Goal: Transaction & Acquisition: Register for event/course

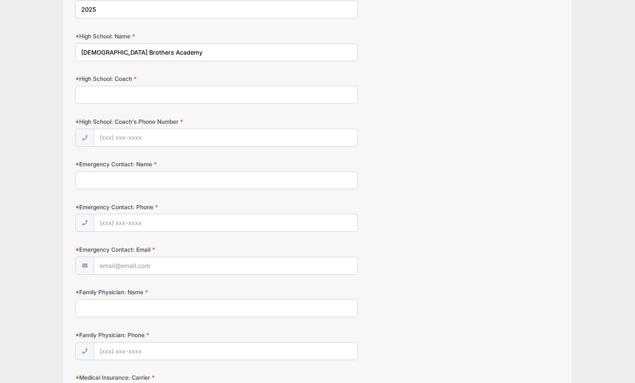
scroll to position [125, 0]
click at [119, 95] on input "High School: Coach" at bounding box center [216, 94] width 283 height 18
click at [130, 93] on input "High School: Coach" at bounding box center [216, 94] width 283 height 18
paste input "[PERSON_NAME]"
type input "[PERSON_NAME]"
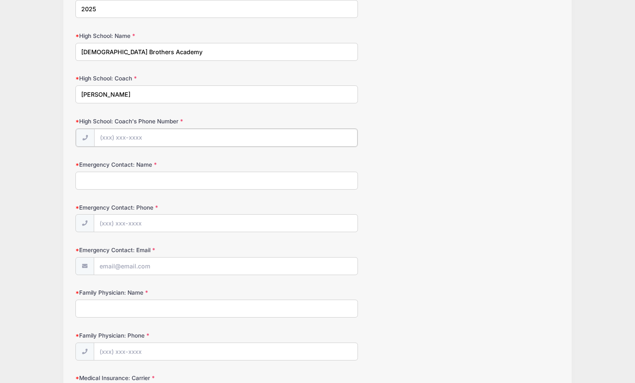
drag, startPoint x: 103, startPoint y: 140, endPoint x: 106, endPoint y: 144, distance: 5.7
click at [103, 140] on input "High School: Coach's Phone Number" at bounding box center [225, 138] width 263 height 18
paste input "[PHONE_NUMBER]"
type input "[PHONE_NUMBER]"
click at [117, 183] on input "Emergency Contact: Name" at bounding box center [216, 180] width 283 height 18
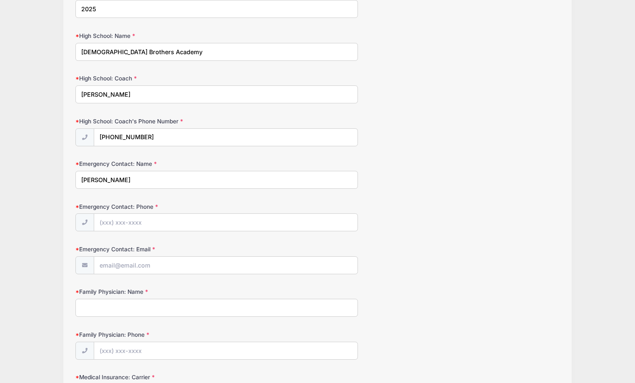
type input "[PERSON_NAME]"
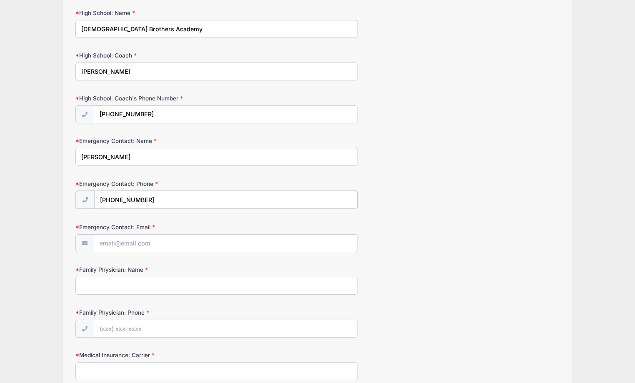
scroll to position [167, 0]
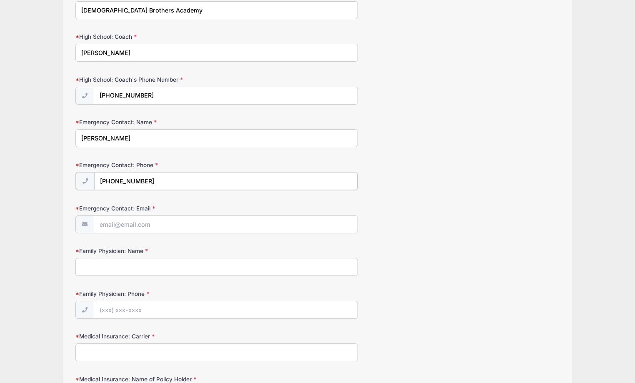
type input "[PHONE_NUMBER]"
click at [136, 228] on input "Emergency Contact: Email" at bounding box center [225, 224] width 263 height 18
type input "[PERSON_NAME][EMAIL_ADDRESS][DOMAIN_NAME]"
click at [459, 195] on form "High School Graduation Year [DATE] High School: Name [GEOGRAPHIC_DATA] High Sch…" at bounding box center [317, 275] width 484 height 656
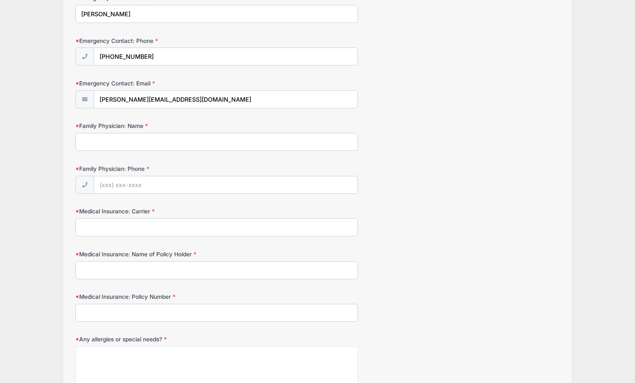
scroll to position [292, 0]
click at [134, 135] on input "Family Physician: Name" at bounding box center [216, 141] width 283 height 18
click at [86, 141] on input "Family Physician: Name" at bounding box center [216, 141] width 283 height 18
paste input "Allergy and Pediatrics"
type input "Allergy and Pediatrics"
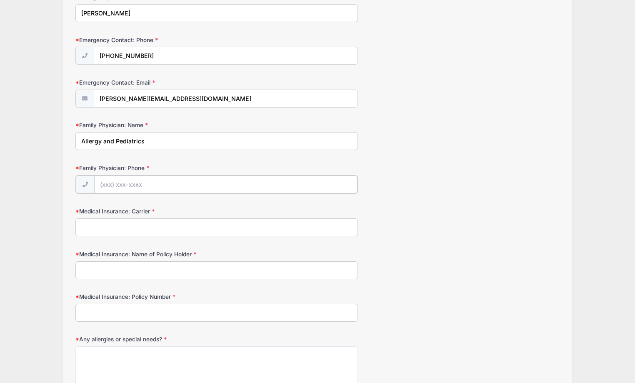
click at [141, 192] on input "Family Physician: Phone" at bounding box center [225, 184] width 263 height 18
type input "(732) 431-3373"
click at [149, 225] on input "Medical Insurance: Carrier" at bounding box center [216, 227] width 283 height 18
type input "Horizon"
click at [127, 277] on input "Medical Insurance: Name of Policy Holder" at bounding box center [216, 269] width 283 height 18
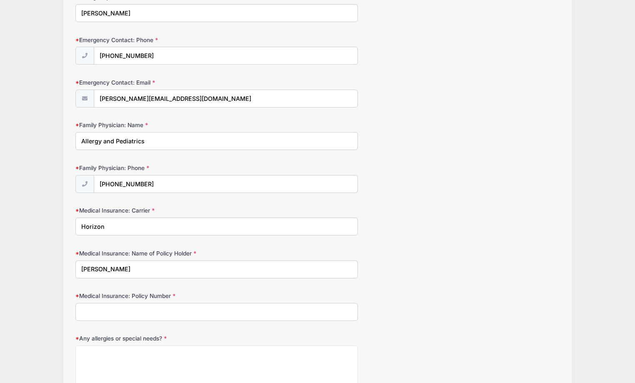
type input "John Lembo"
click at [131, 315] on input "Medical Insurance: Policy Number" at bounding box center [216, 312] width 283 height 18
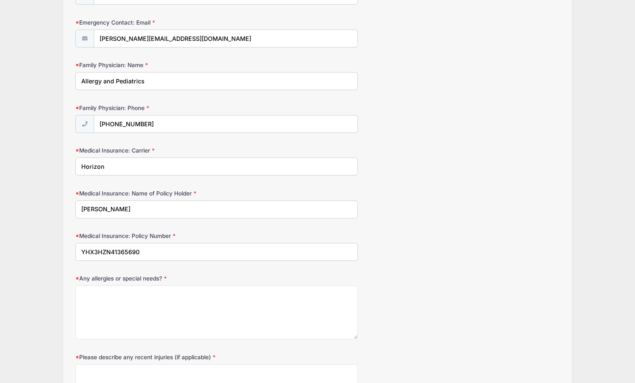
scroll to position [375, 0]
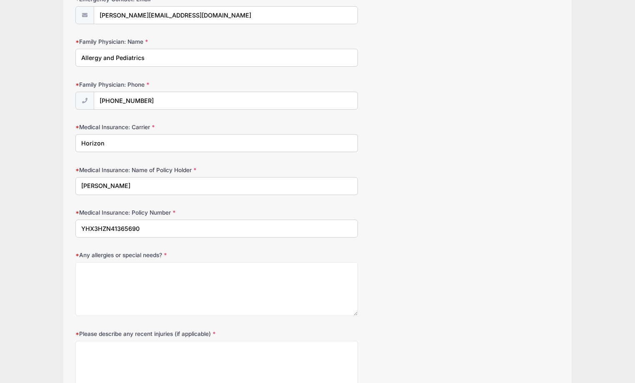
type input "YHX3HZN41365690"
click at [164, 288] on textarea "Any allergies or special needs?" at bounding box center [216, 289] width 283 height 54
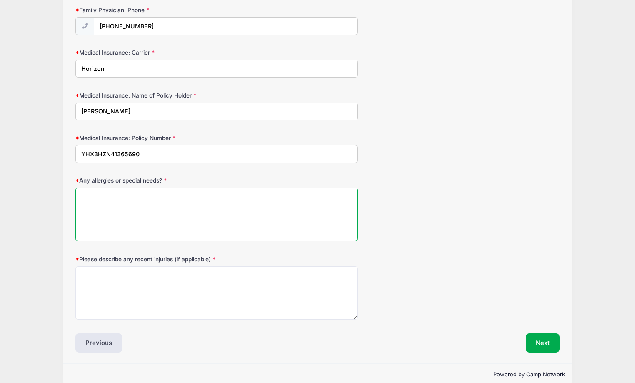
scroll to position [458, 0]
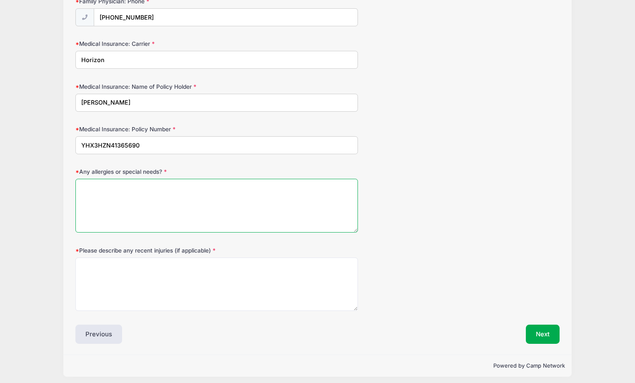
click at [146, 197] on textarea "Any allergies or special needs?" at bounding box center [216, 206] width 283 height 54
type textarea "none"
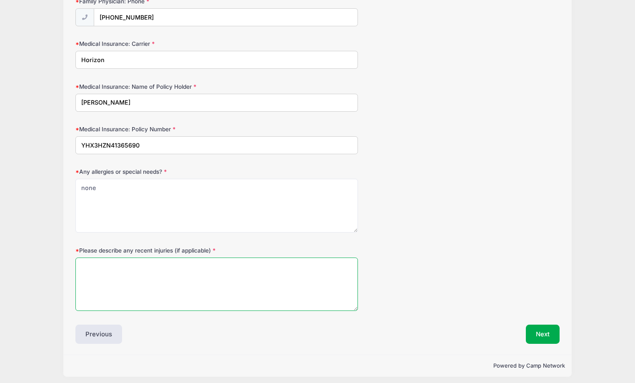
click at [140, 281] on textarea "Please describe any recent injuries (if applicable)" at bounding box center [216, 285] width 283 height 54
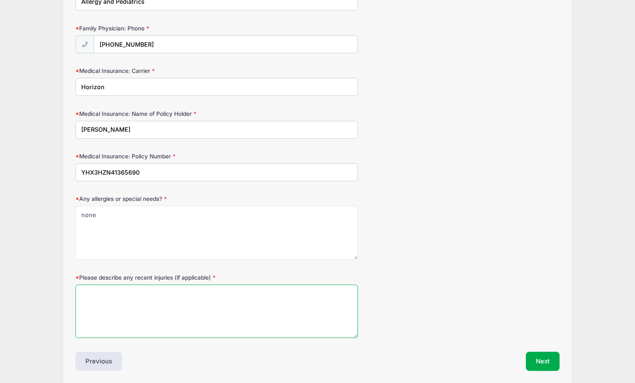
scroll to position [417, 0]
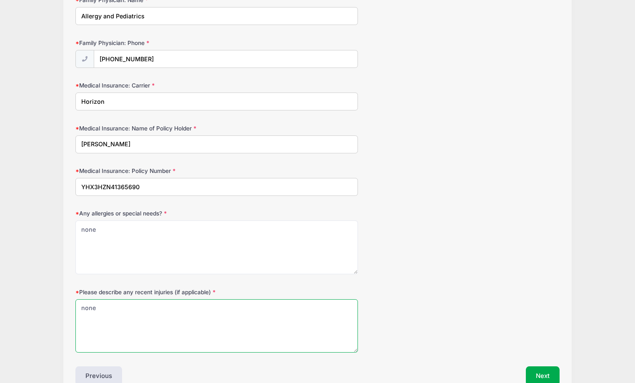
type textarea "none"
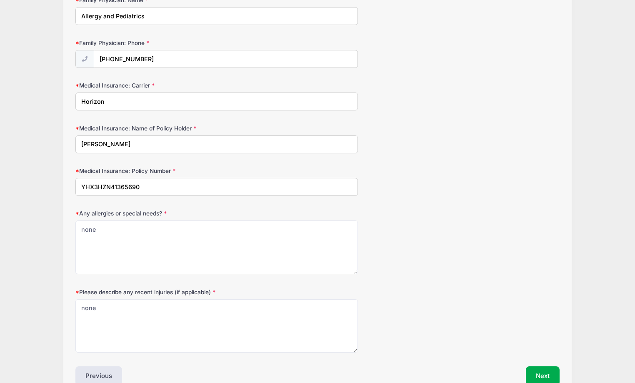
click at [451, 131] on div "Medical Insurance: Name of Policy Holder John Lembo" at bounding box center [317, 138] width 484 height 29
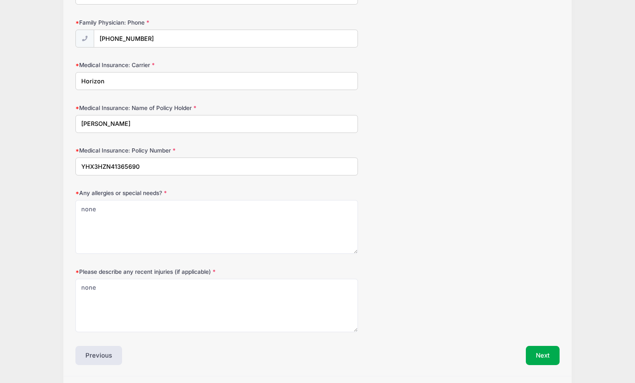
scroll to position [463, 0]
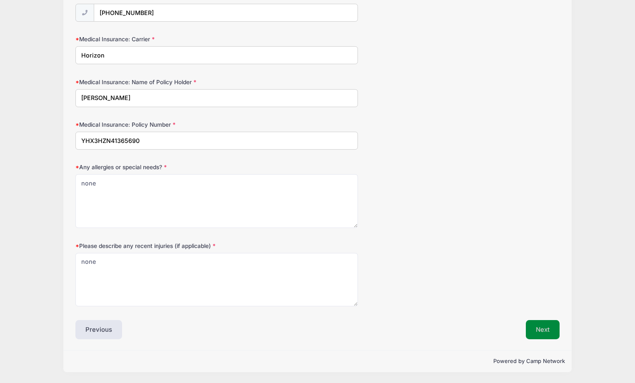
click at [546, 322] on button "Next" at bounding box center [543, 329] width 34 height 19
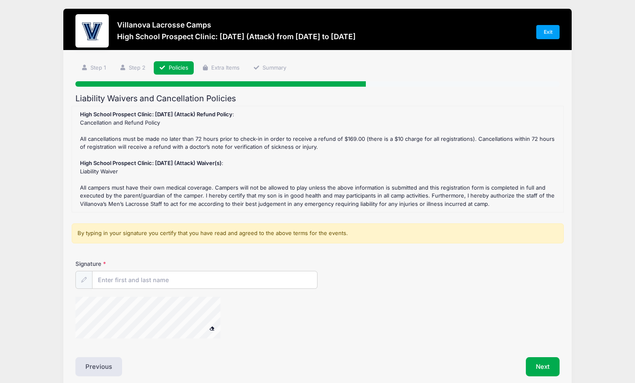
scroll to position [0, 0]
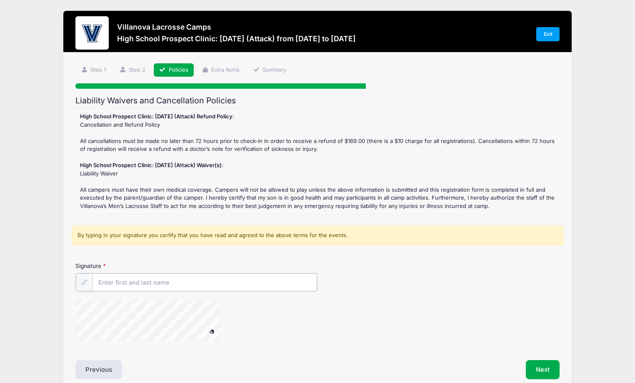
click at [215, 280] on input "Signature" at bounding box center [205, 282] width 225 height 18
click at [135, 284] on input "Signature" at bounding box center [205, 282] width 225 height 18
type input "John Lembo"
click at [538, 371] on button "Next" at bounding box center [543, 368] width 34 height 19
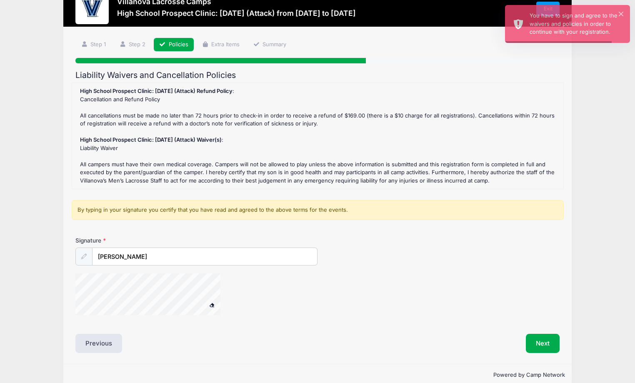
scroll to position [39, 0]
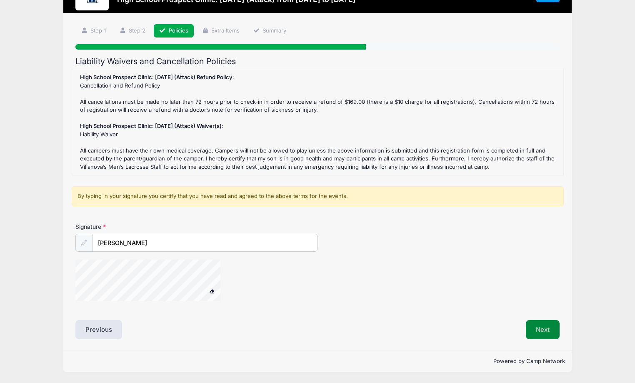
click at [535, 324] on button "Next" at bounding box center [543, 329] width 34 height 19
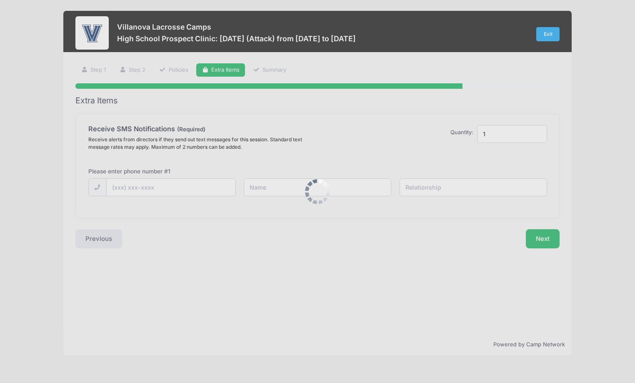
scroll to position [0, 0]
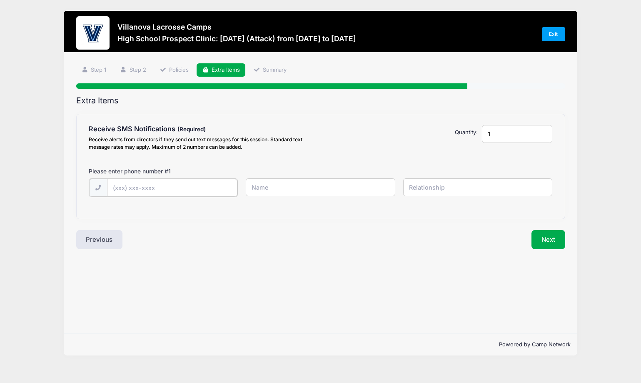
click at [0, 0] on input "text" at bounding box center [0, 0] width 0 height 0
type input "[PHONE_NUMBER]"
click at [0, 0] on input "text" at bounding box center [0, 0] width 0 height 0
type input "[PERSON_NAME]"
type input "Father"
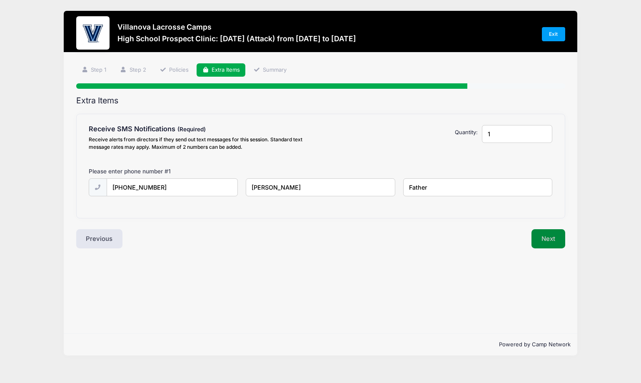
click at [548, 237] on button "Next" at bounding box center [549, 238] width 34 height 19
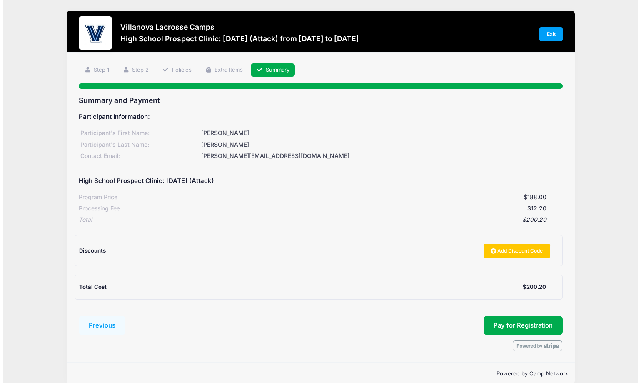
scroll to position [12, 0]
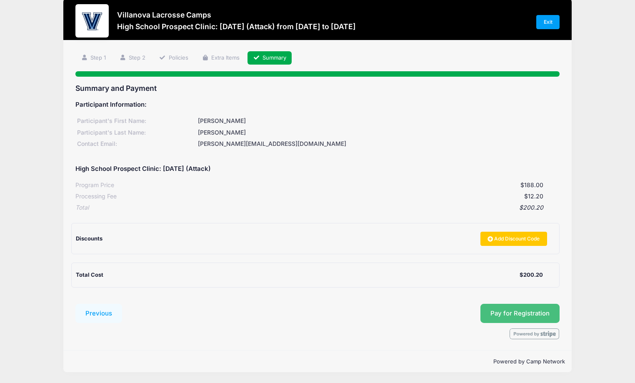
click at [548, 310] on span "Pay for Registration" at bounding box center [520, 314] width 59 height 8
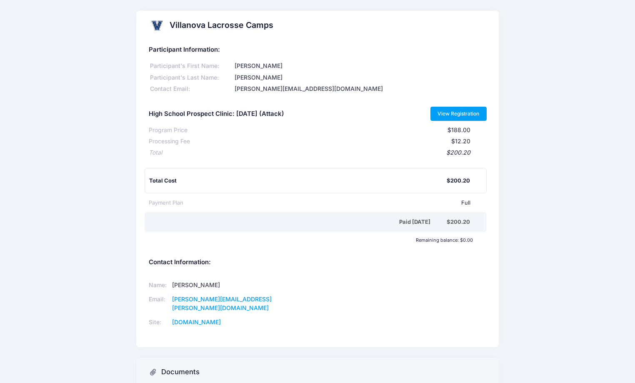
click at [468, 111] on link "View Registration" at bounding box center [459, 114] width 56 height 14
click at [440, 110] on link "View Registration" at bounding box center [459, 114] width 56 height 14
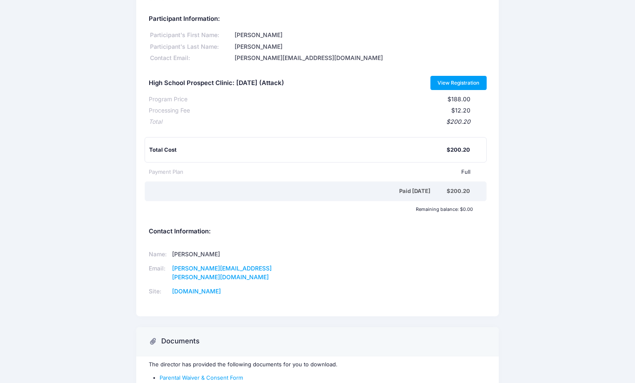
scroll to position [78, 0]
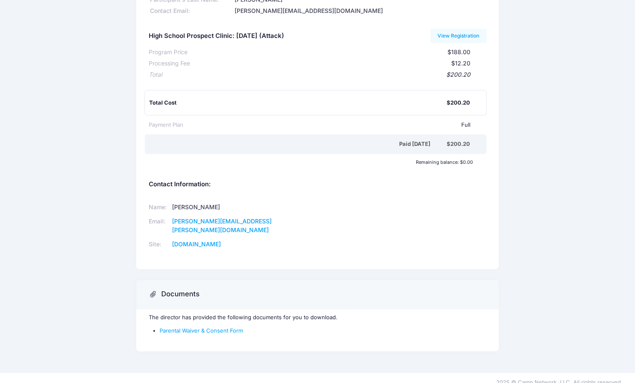
click at [192, 327] on li "Parental Waiver & Consent Form" at bounding box center [323, 331] width 327 height 8
click at [194, 327] on link "Parental Waiver & Consent Form" at bounding box center [201, 330] width 83 height 7
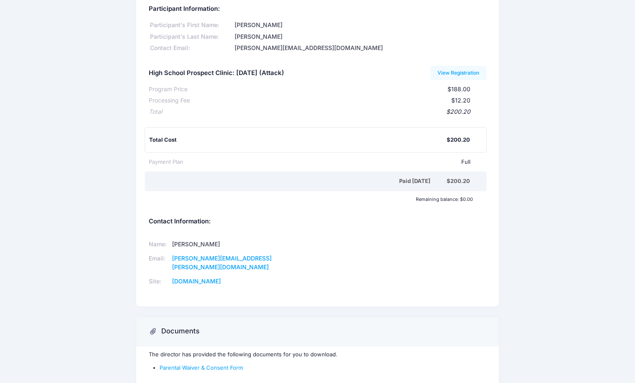
scroll to position [0, 0]
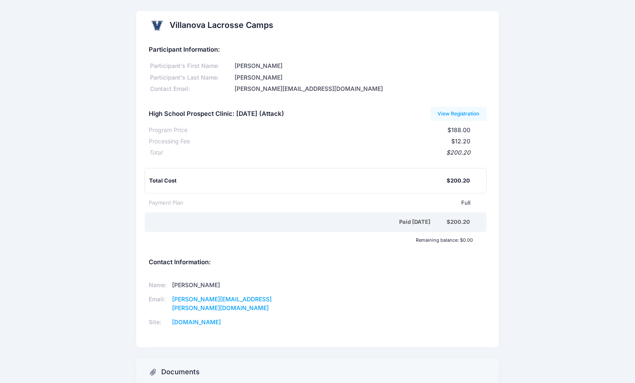
click at [211, 23] on h2 "Villanova Lacrosse Camps" at bounding box center [222, 25] width 104 height 10
click at [475, 109] on link "View Registration" at bounding box center [459, 114] width 56 height 14
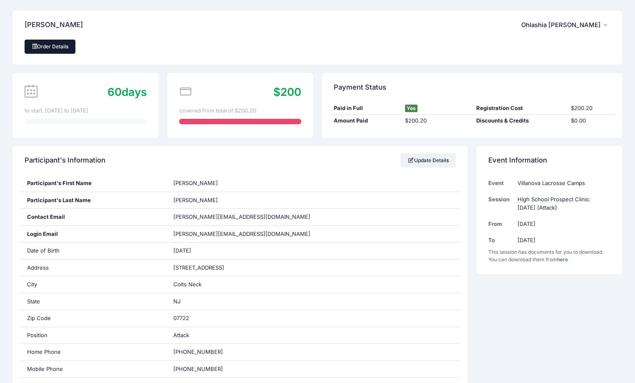
click at [56, 48] on link "Order Details" at bounding box center [50, 47] width 51 height 14
click at [591, 22] on span "Ohlashia Lembo" at bounding box center [561, 25] width 80 height 8
click at [537, 49] on link "My Account" at bounding box center [559, 48] width 96 height 16
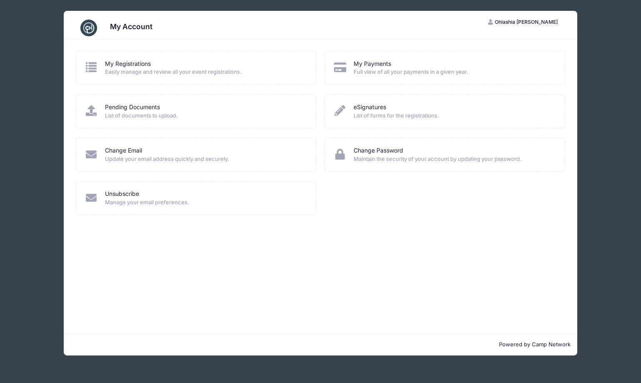
click at [533, 18] on button "OL Ohlashia Lembo" at bounding box center [523, 22] width 84 height 14
click at [511, 39] on link "My Account" at bounding box center [513, 43] width 96 height 16
click at [80, 29] on img at bounding box center [88, 28] width 17 height 17
click at [99, 30] on div "My Account" at bounding box center [320, 27] width 489 height 23
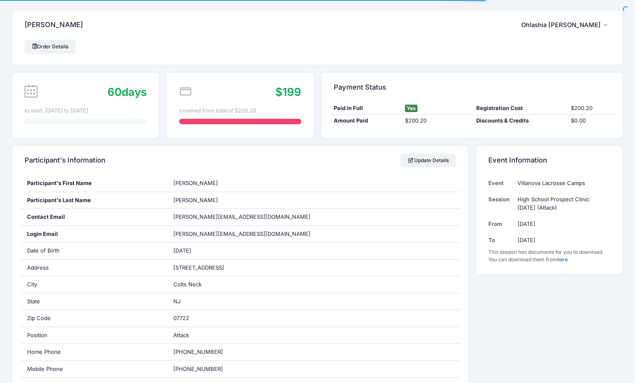
click at [602, 25] on button "OL Ohlashia [PERSON_NAME]" at bounding box center [565, 24] width 89 height 19
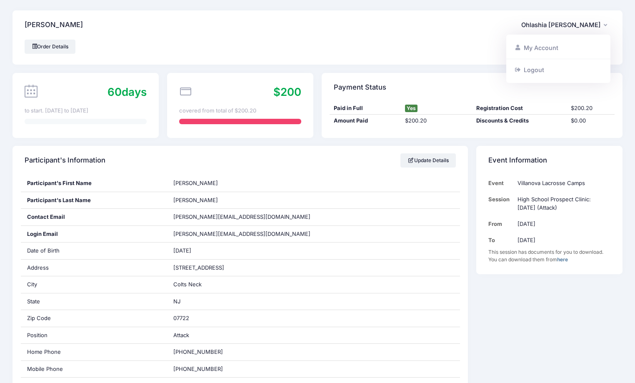
click at [357, 49] on div "Order Details" at bounding box center [318, 47] width 586 height 14
click at [53, 47] on link "Order Details" at bounding box center [50, 47] width 51 height 14
click at [564, 260] on link "here" at bounding box center [562, 259] width 11 height 6
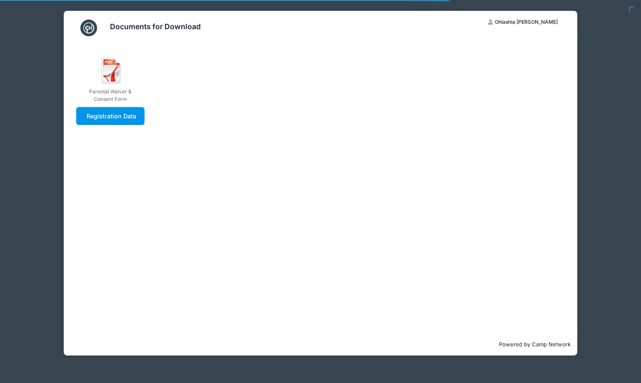
click at [117, 123] on link "Registration Data" at bounding box center [110, 116] width 69 height 18
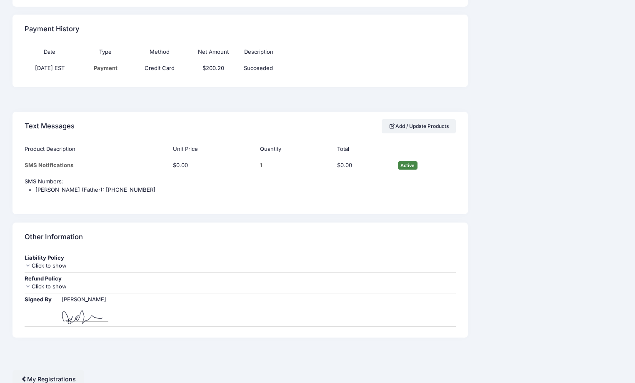
scroll to position [640, 0]
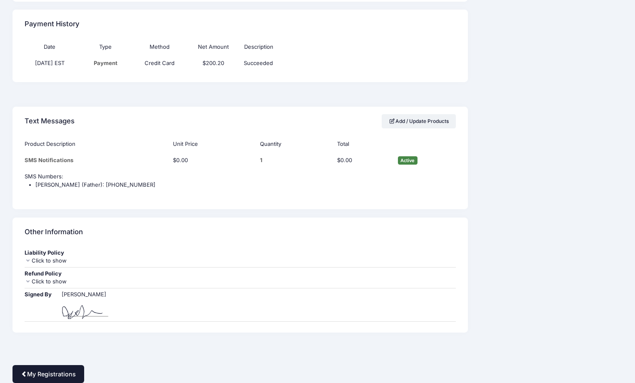
click at [49, 377] on link "My Registrations" at bounding box center [49, 374] width 72 height 18
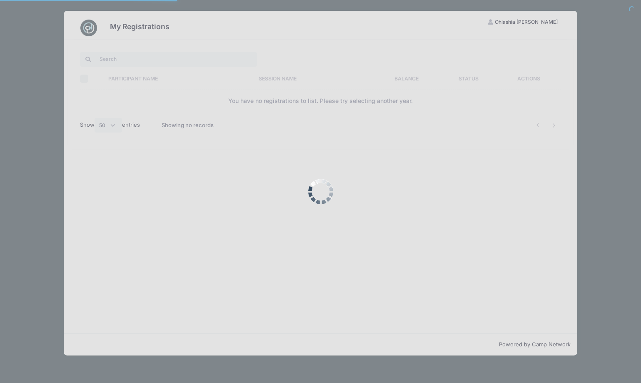
select select "50"
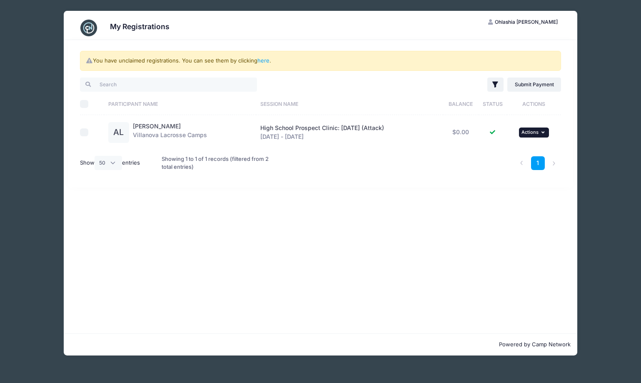
click at [545, 128] on button "... Actions" at bounding box center [534, 133] width 30 height 10
click at [264, 61] on link "here" at bounding box center [264, 60] width 12 height 7
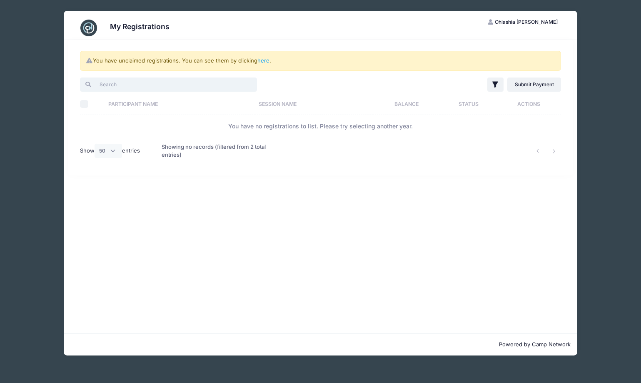
click at [152, 82] on input "search" at bounding box center [168, 85] width 177 height 14
click at [264, 59] on link "here" at bounding box center [264, 60] width 12 height 7
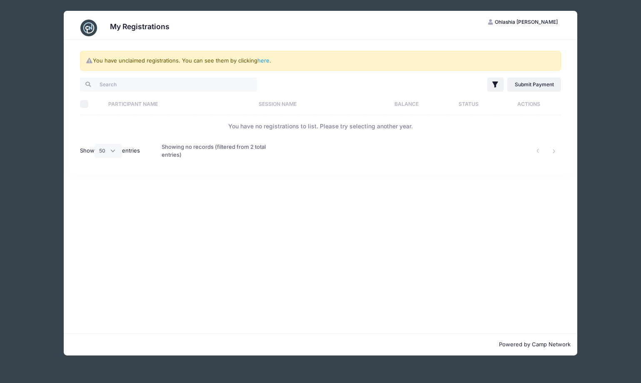
click at [139, 23] on h3 "My Registrations" at bounding box center [140, 26] width 60 height 9
click at [556, 22] on span "Ohlashia [PERSON_NAME]" at bounding box center [526, 22] width 63 height 6
click at [473, 63] on icon at bounding box center [472, 64] width 7 height 5
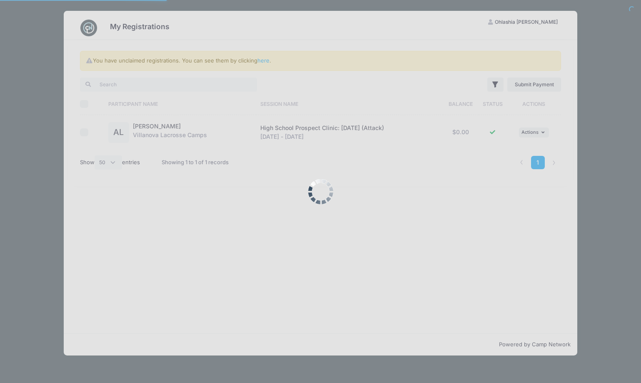
select select "50"
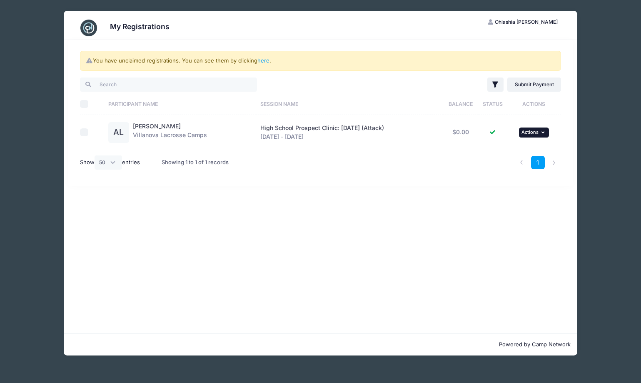
click at [527, 133] on span "Actions" at bounding box center [530, 132] width 17 height 6
click at [261, 247] on div "You have unclaimed registrations. You can see them by clicking here . Filter Fi…" at bounding box center [321, 186] width 514 height 293
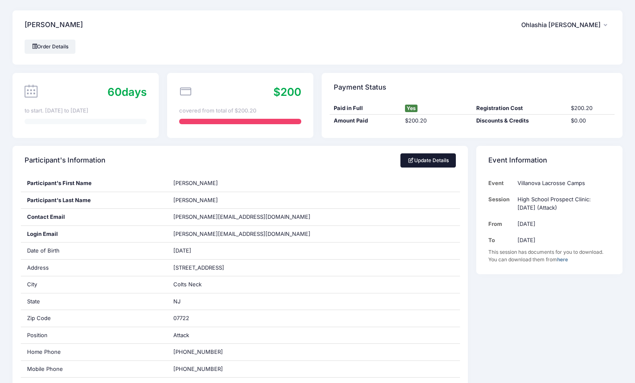
click at [432, 165] on link "Update Details" at bounding box center [427, 160] width 55 height 14
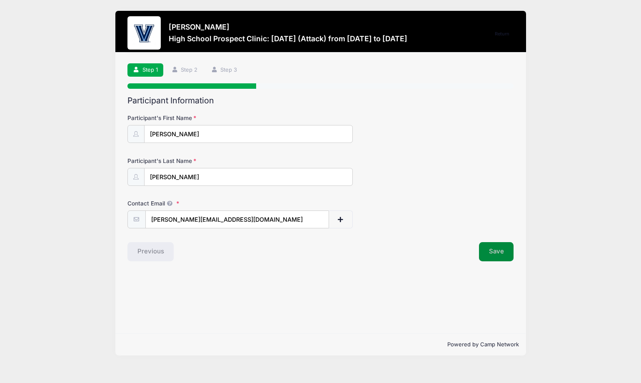
click at [501, 249] on button "Save" at bounding box center [496, 251] width 35 height 19
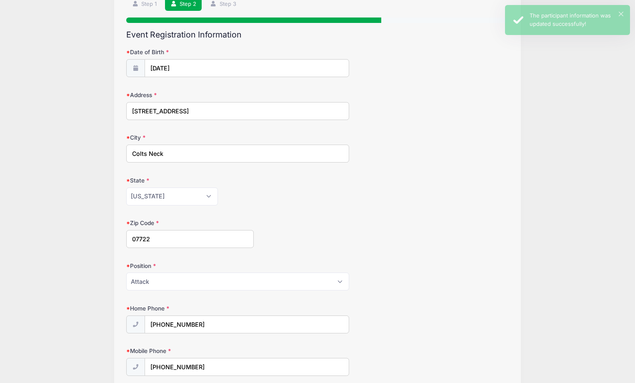
scroll to position [135, 0]
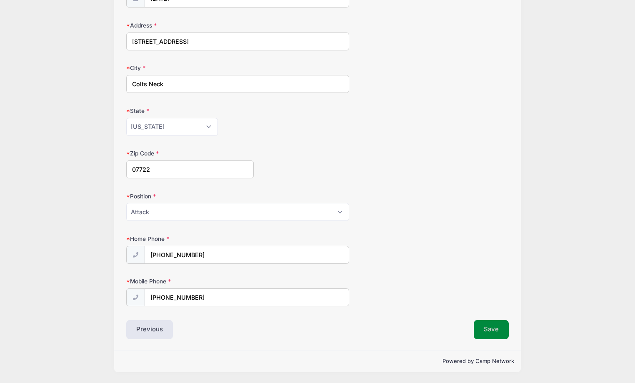
click at [493, 331] on button "Save" at bounding box center [491, 329] width 35 height 19
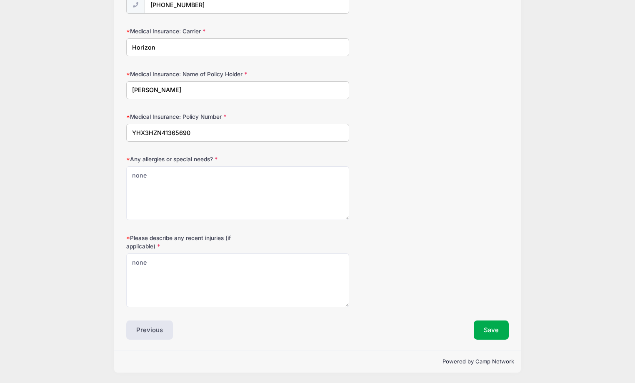
scroll to position [471, 0]
click at [505, 334] on button "Save" at bounding box center [491, 329] width 35 height 19
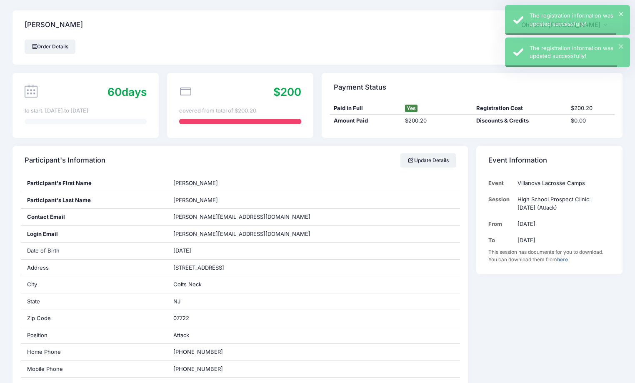
click at [431, 41] on div "Order Details" at bounding box center [318, 47] width 586 height 14
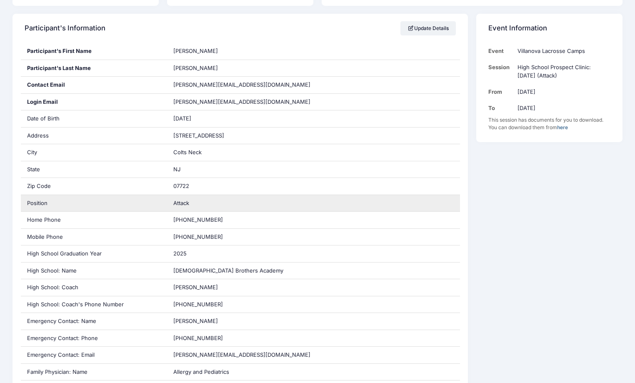
scroll to position [83, 0]
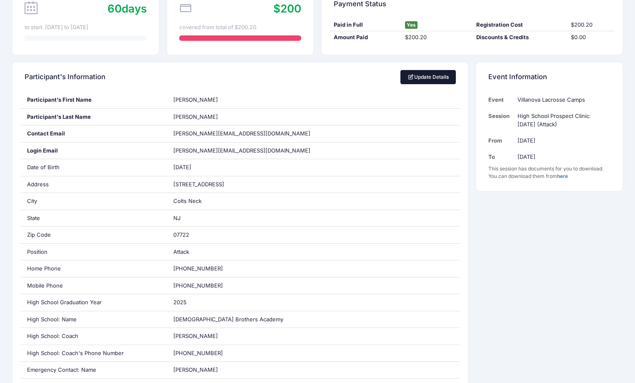
click at [418, 76] on link "Update Details" at bounding box center [427, 77] width 55 height 14
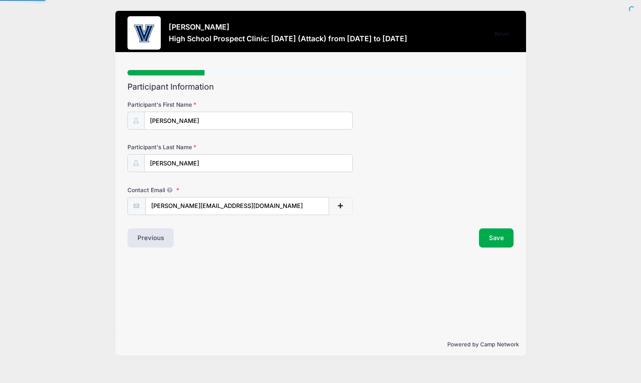
select select "NJ"
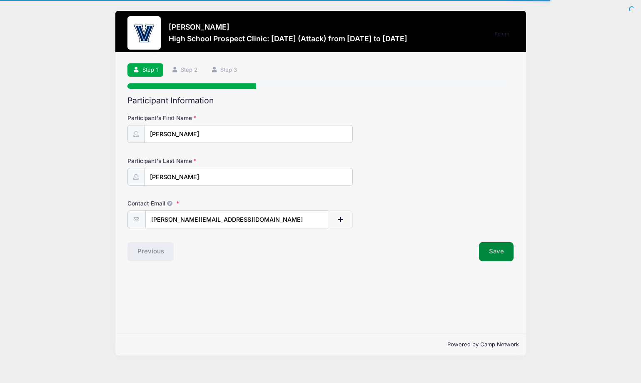
click at [511, 249] on button "Save" at bounding box center [496, 251] width 35 height 19
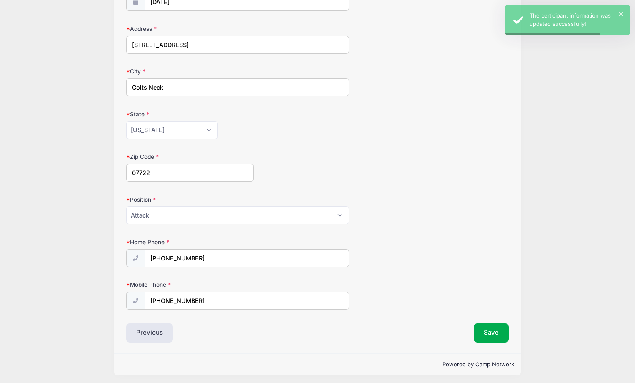
scroll to position [135, 0]
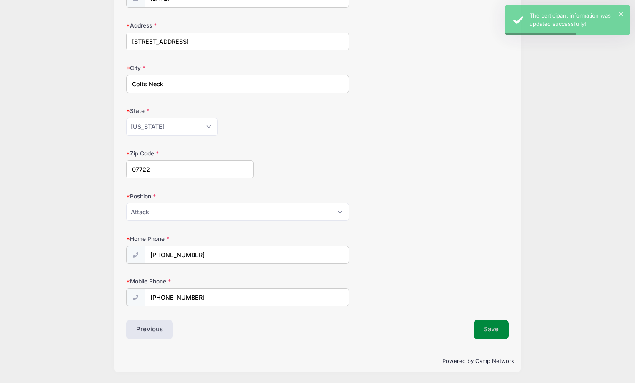
click at [489, 326] on button "Save" at bounding box center [491, 329] width 35 height 19
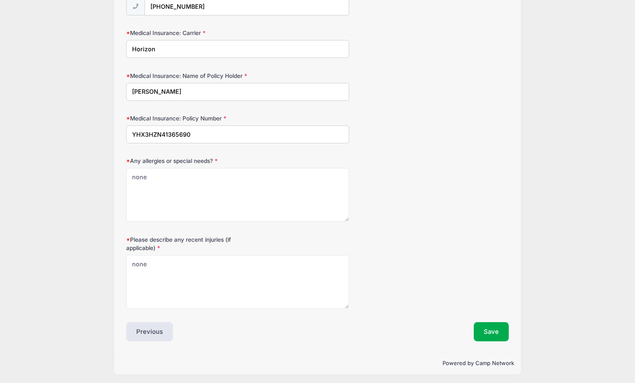
scroll to position [471, 0]
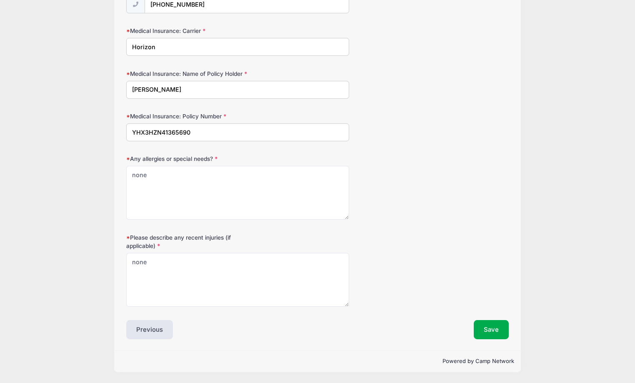
click at [150, 330] on button "Previous" at bounding box center [149, 329] width 47 height 19
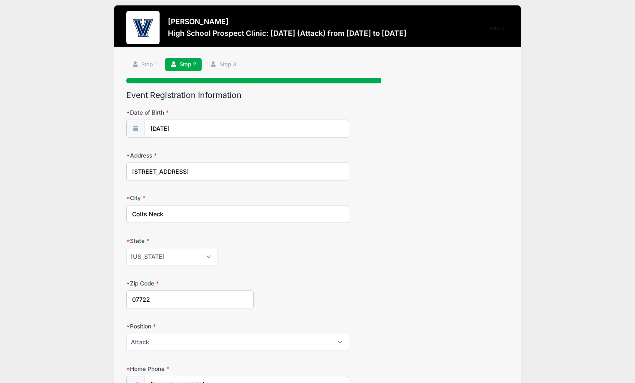
scroll to position [0, 0]
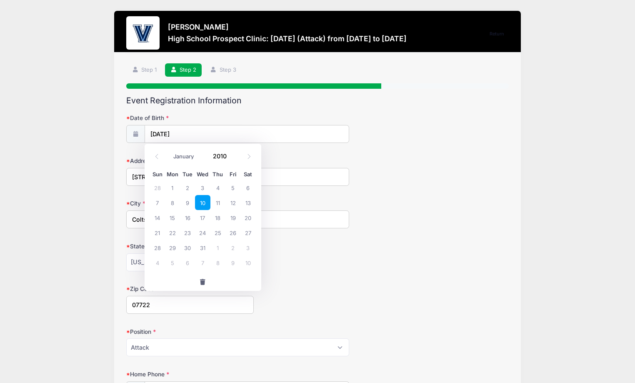
click at [165, 131] on input "[DATE]" at bounding box center [247, 134] width 205 height 18
drag, startPoint x: 167, startPoint y: 134, endPoint x: 162, endPoint y: 135, distance: 5.4
click at [162, 135] on input "[DATE]" at bounding box center [247, 134] width 205 height 18
click at [172, 218] on span "15" at bounding box center [172, 217] width 15 height 15
type input "[DATE]"
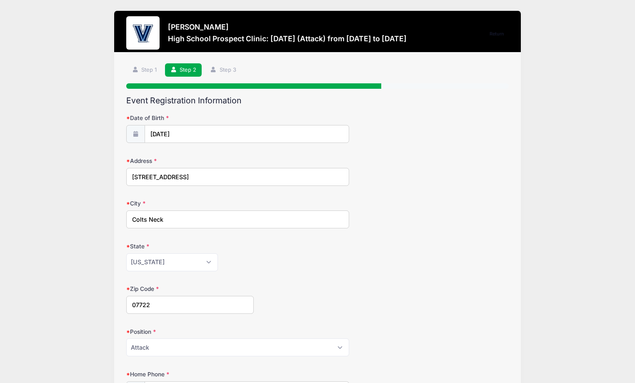
click at [444, 246] on div "State [US_STATE] [US_STATE] [US_STATE] [US_STATE] [US_STATE] Armed Forces Afric…" at bounding box center [317, 256] width 383 height 29
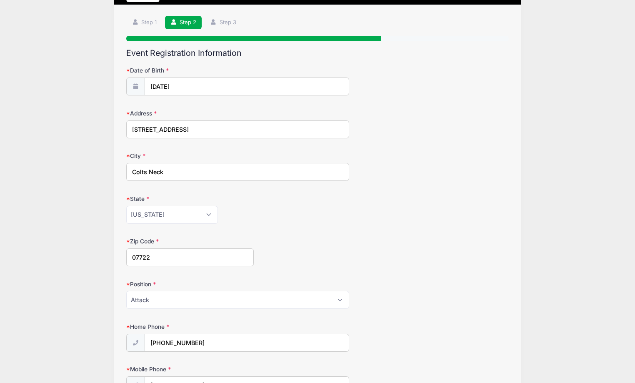
scroll to position [135, 0]
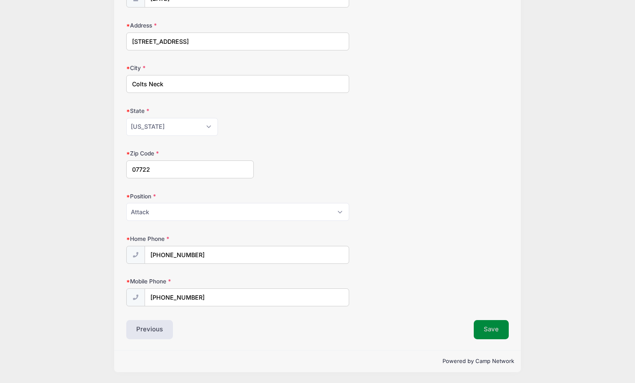
click at [499, 332] on button "Save" at bounding box center [491, 329] width 35 height 19
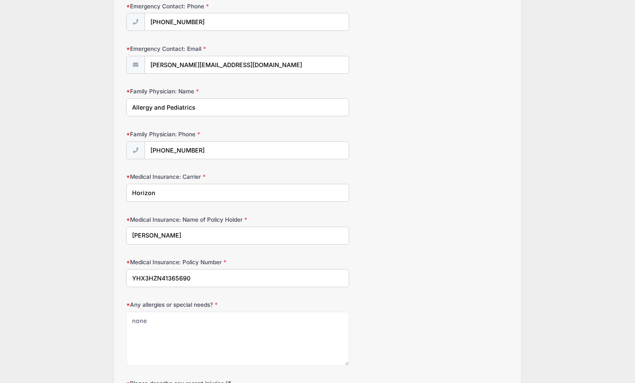
scroll to position [471, 0]
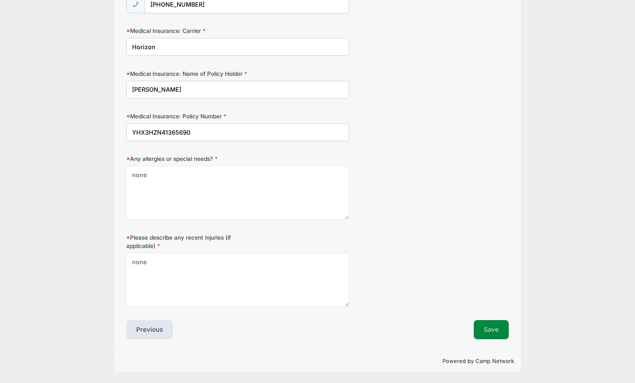
click at [492, 333] on button "Save" at bounding box center [491, 329] width 35 height 19
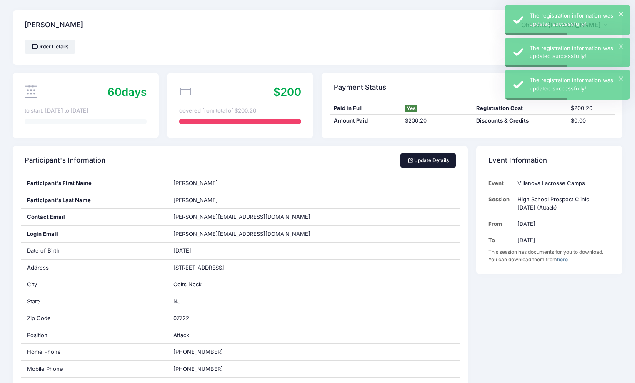
click at [424, 164] on link "Update Details" at bounding box center [427, 160] width 55 height 14
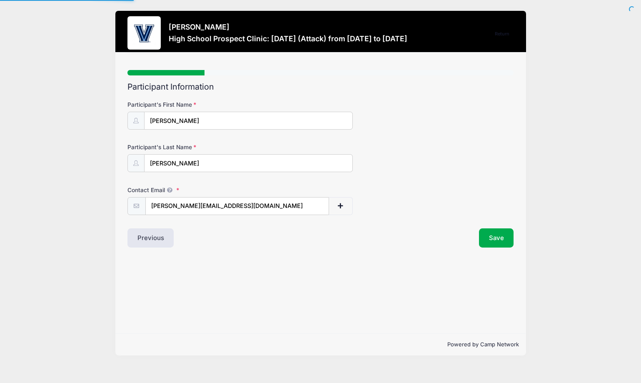
select select "NJ"
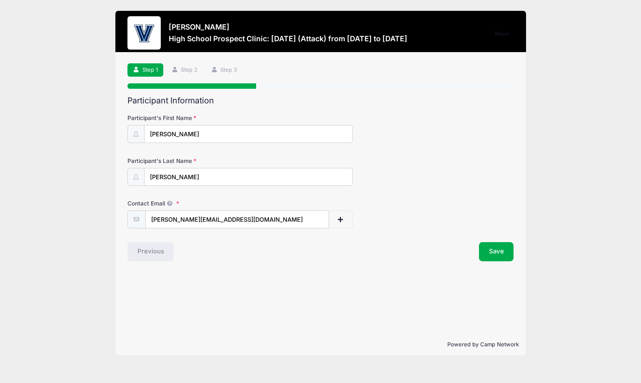
click at [140, 250] on div "Previous" at bounding box center [222, 251] width 198 height 19
click at [504, 245] on button "Save" at bounding box center [496, 251] width 35 height 19
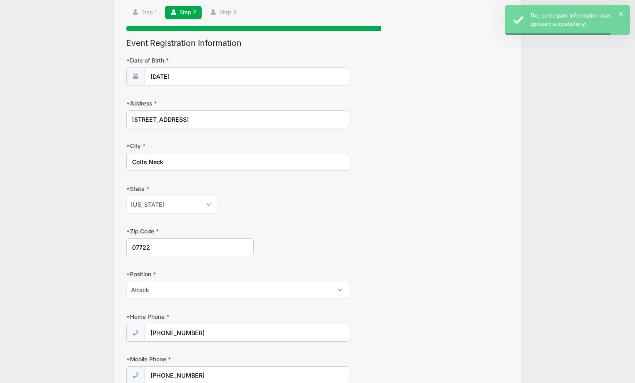
scroll to position [135, 0]
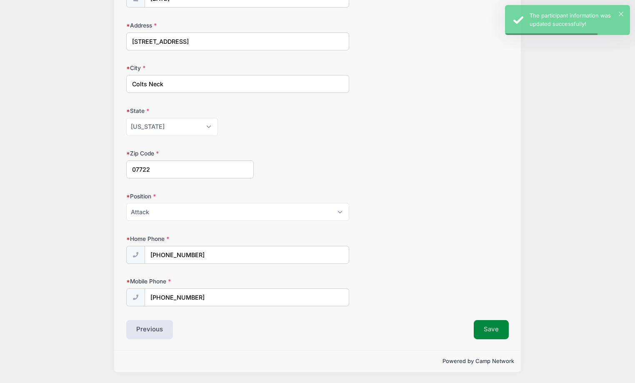
click at [496, 335] on button "Save" at bounding box center [491, 329] width 35 height 19
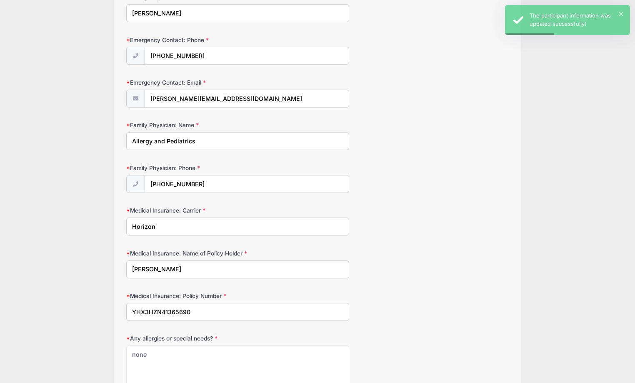
scroll to position [471, 0]
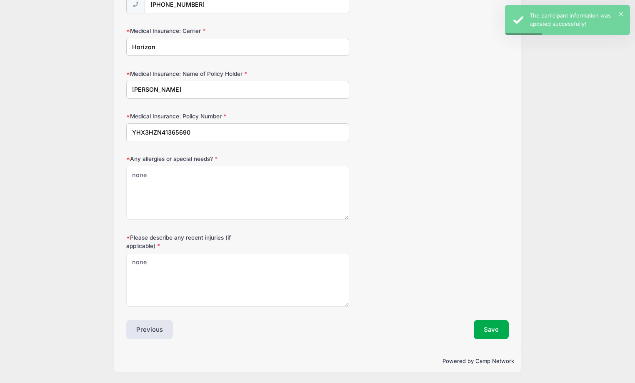
click at [494, 325] on button "Save" at bounding box center [491, 329] width 35 height 19
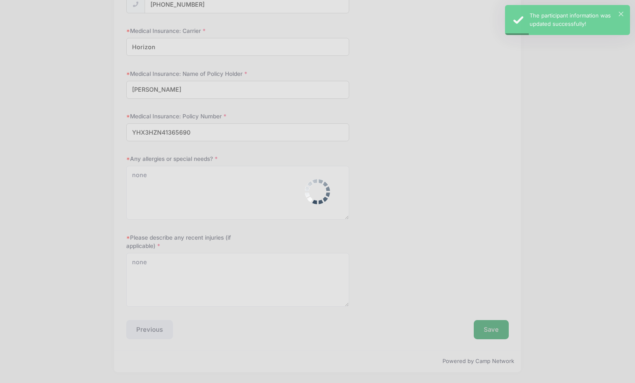
scroll to position [0, 0]
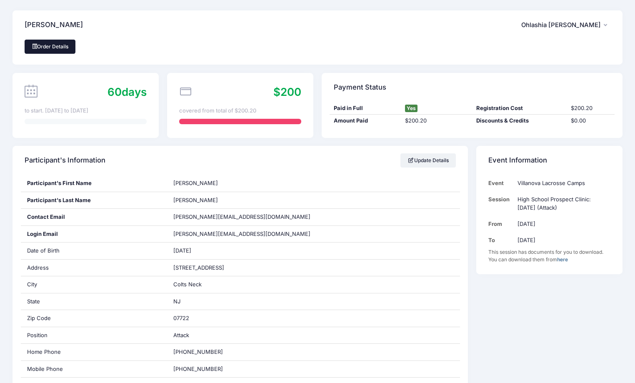
click at [65, 48] on link "Order Details" at bounding box center [50, 47] width 51 height 14
click at [609, 23] on button "OL Ohlashia [PERSON_NAME]" at bounding box center [565, 24] width 89 height 19
click at [539, 40] on div "My Account Logout" at bounding box center [558, 59] width 104 height 49
click at [539, 46] on link "My Account" at bounding box center [559, 48] width 96 height 16
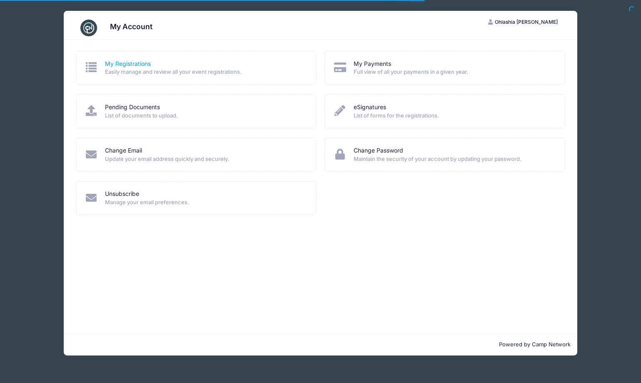
click at [133, 65] on link "My Registrations" at bounding box center [128, 64] width 46 height 9
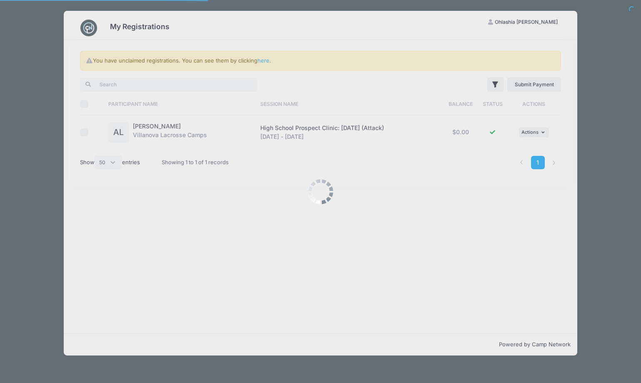
select select "50"
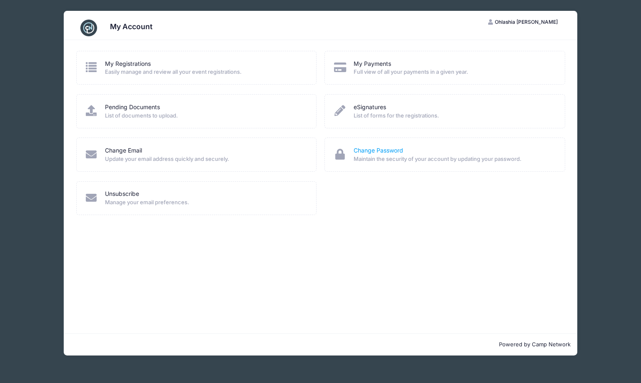
click at [377, 149] on link "Change Password" at bounding box center [379, 150] width 50 height 9
